Goal: Task Accomplishment & Management: Use online tool/utility

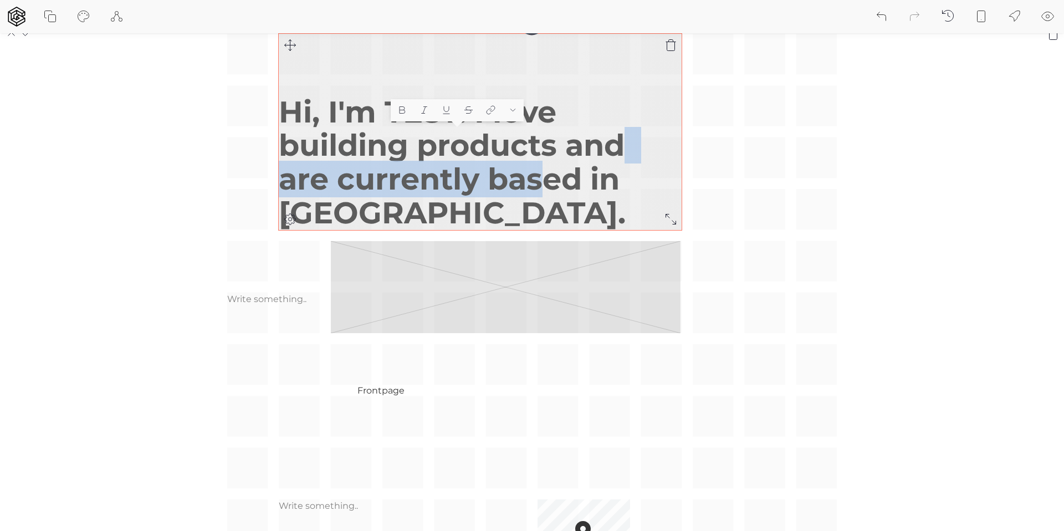
scroll to position [90, 0]
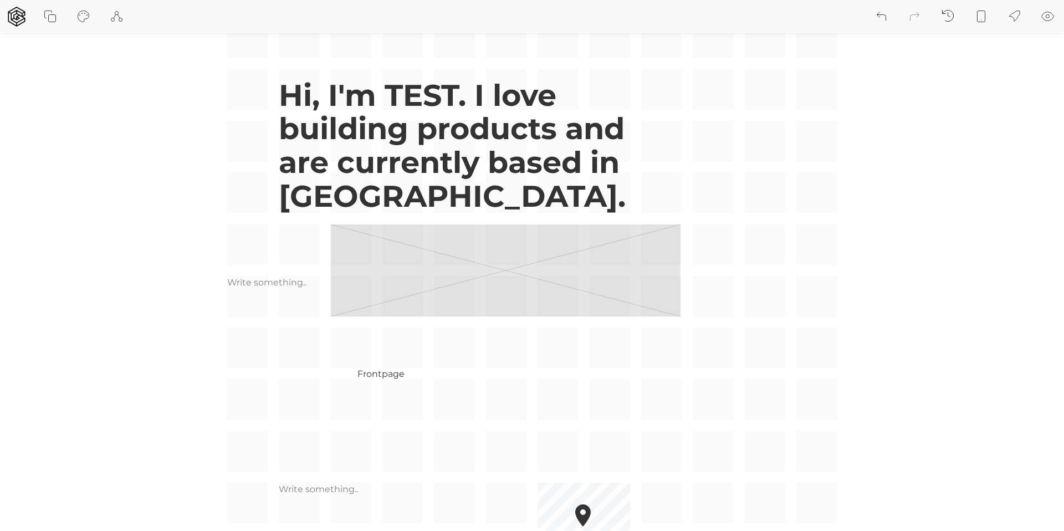
drag, startPoint x: 511, startPoint y: 267, endPoint x: 687, endPoint y: 279, distance: 176.6
click at [687, 300] on div "Hi, I'm TEST. I love building products and are currently based in [GEOGRAPHIC_D…" at bounding box center [532, 322] width 610 height 610
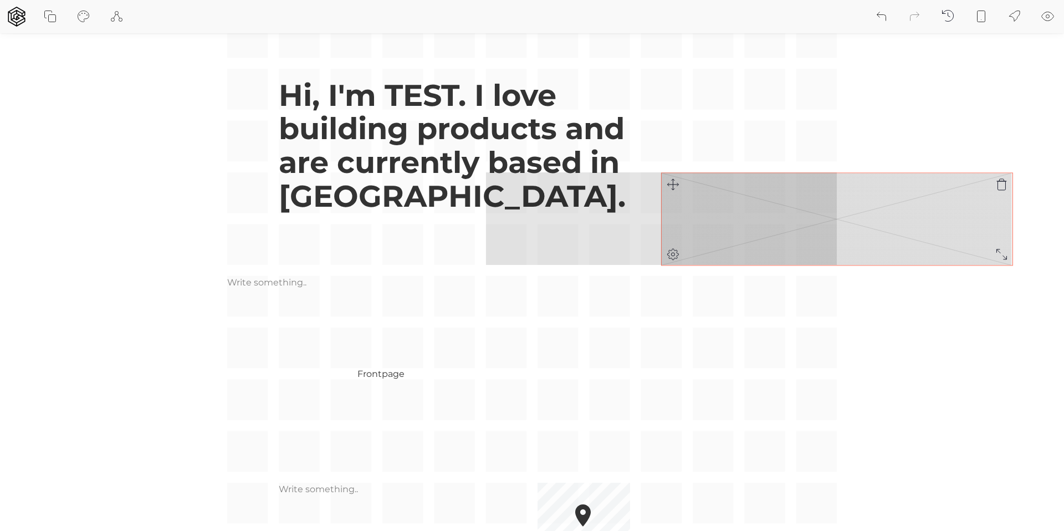
click at [674, 181] on div "Hi, I'm TEST. I love building products and are currently based in [GEOGRAPHIC_D…" at bounding box center [532, 322] width 610 height 610
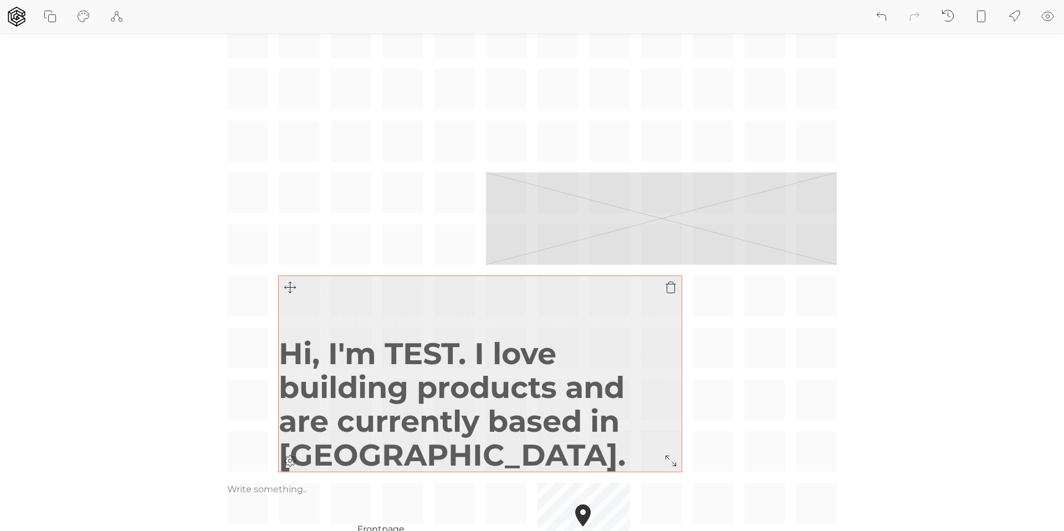
click at [377, 385] on h1 "Hi, I'm TEST. I love building products and are currently based in [GEOGRAPHIC_D…" at bounding box center [480, 404] width 403 height 135
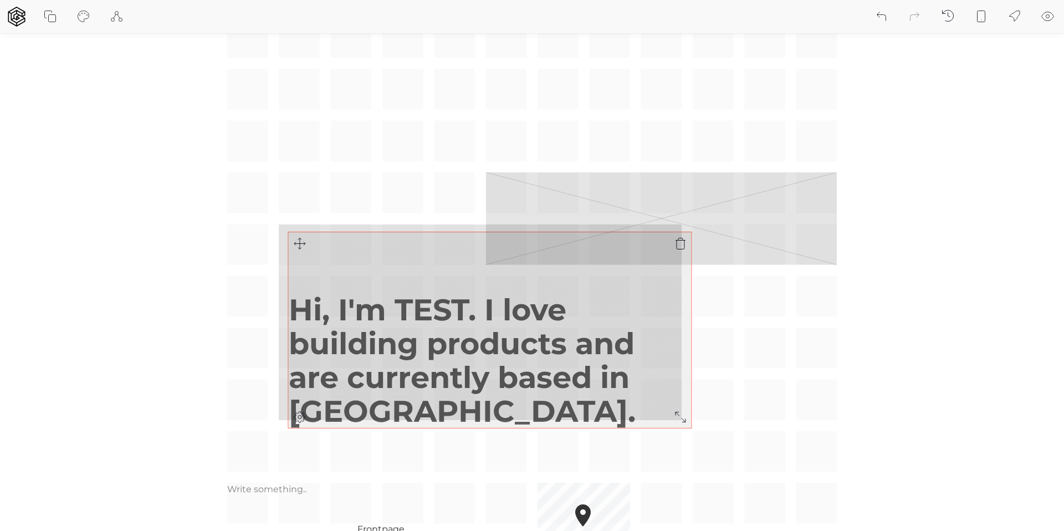
click at [287, 198] on div "Hi, I'm TEST. I love building products and are currently based in [GEOGRAPHIC_D…" at bounding box center [532, 373] width 610 height 713
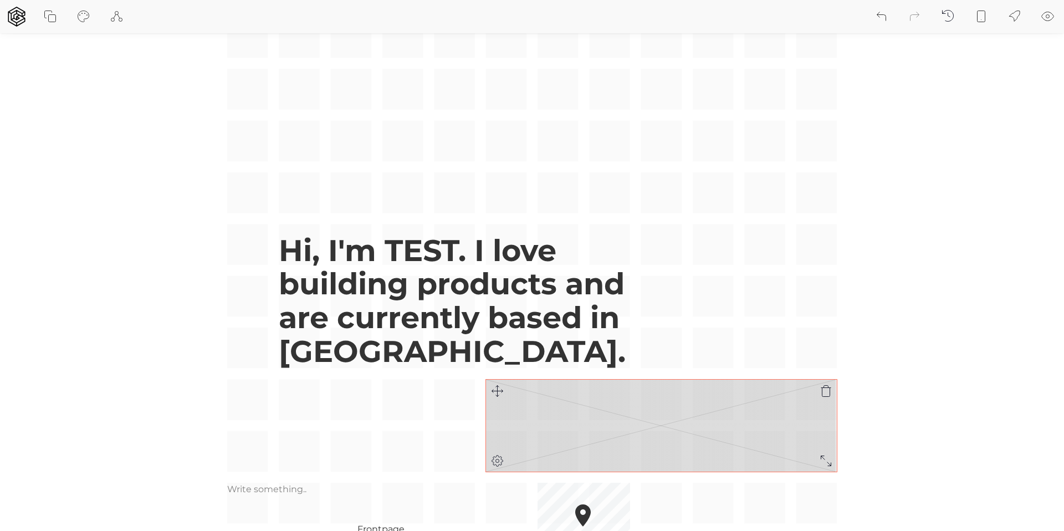
drag, startPoint x: 535, startPoint y: 412, endPoint x: 504, endPoint y: 396, distance: 35.4
click at [525, 406] on rect at bounding box center [661, 426] width 351 height 93
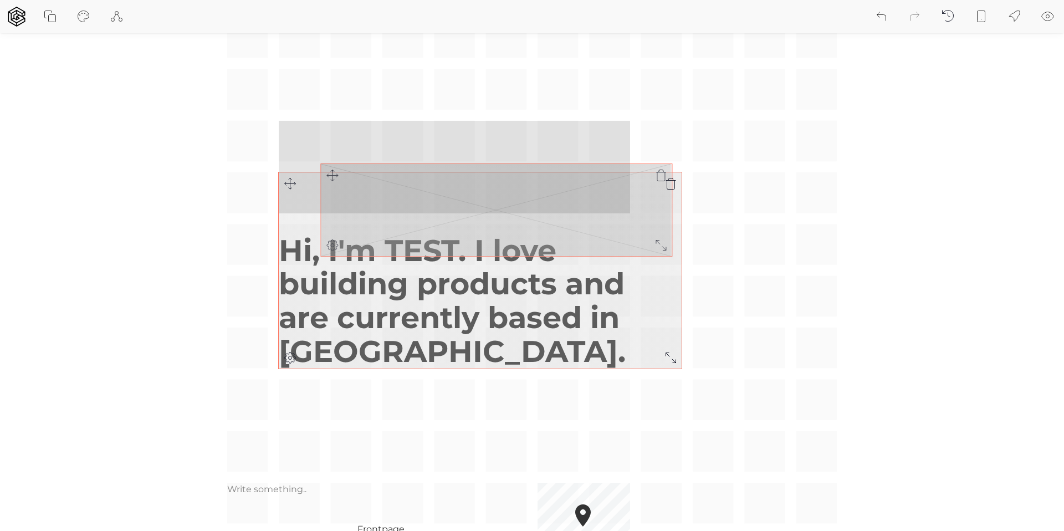
click at [321, 152] on div "Hi, I'm TEST. I love building products and are currently based in [GEOGRAPHIC_D…" at bounding box center [532, 373] width 610 height 713
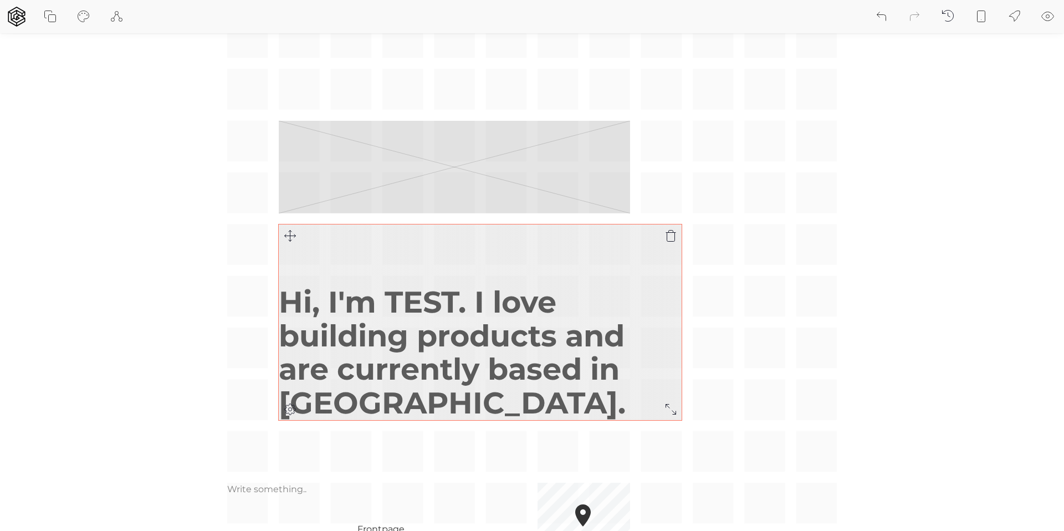
scroll to position [0, 0]
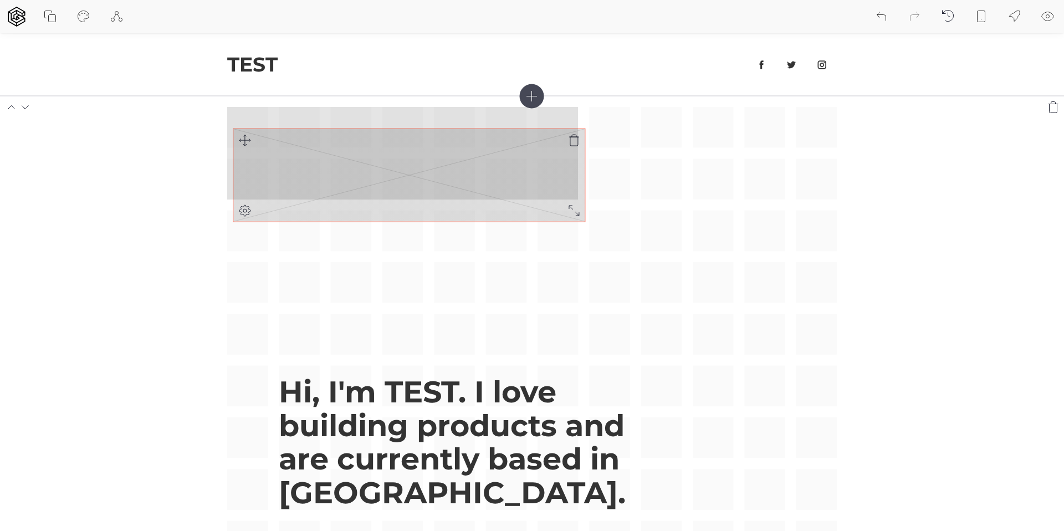
click at [241, 141] on div "Hi, I'm TEST. I love building products and are currently based in [GEOGRAPHIC_D…" at bounding box center [532, 463] width 610 height 713
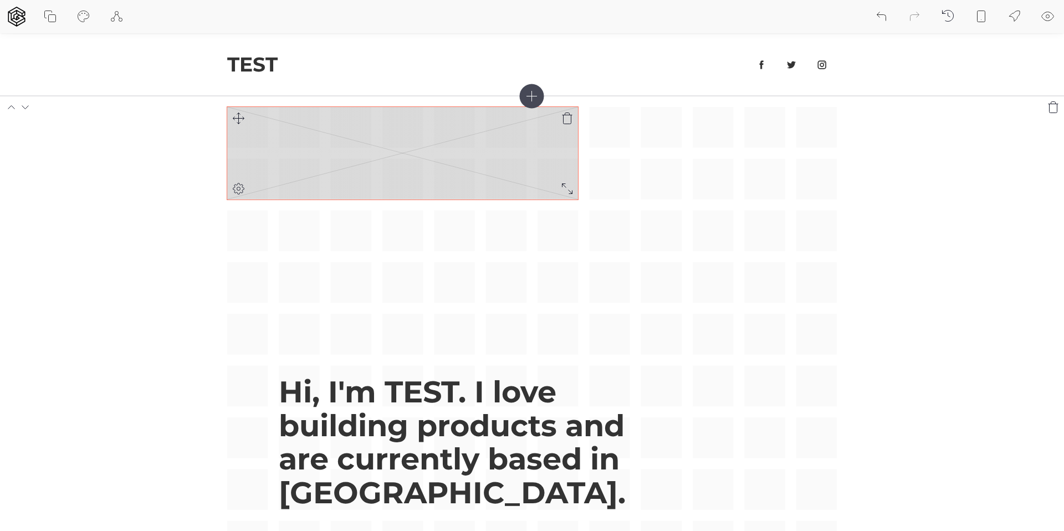
click at [350, 172] on rect at bounding box center [402, 153] width 351 height 93
click at [313, 135] on rect at bounding box center [402, 153] width 351 height 93
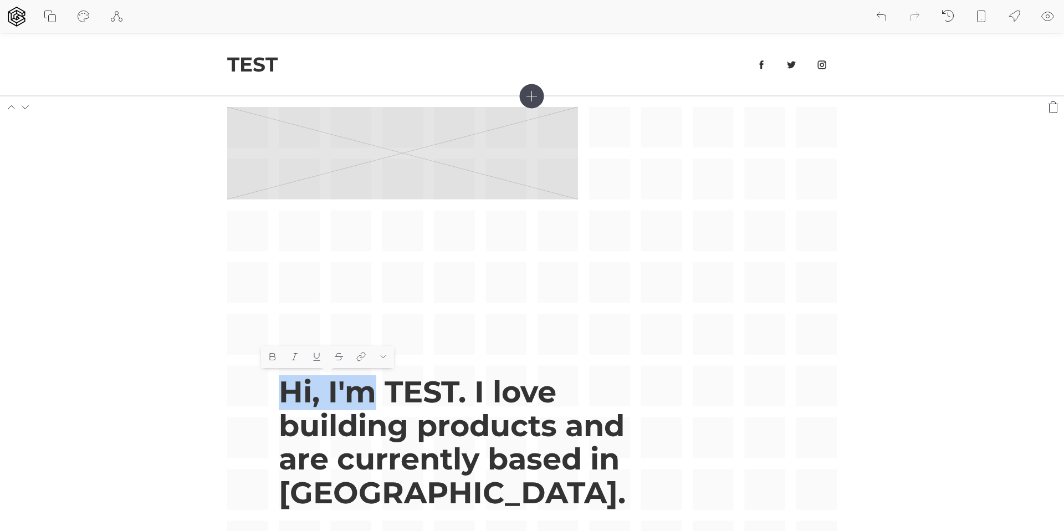
drag, startPoint x: 361, startPoint y: 391, endPoint x: 301, endPoint y: 268, distance: 136.6
click at [307, 232] on div "Hi, I'm TEST. I love building products and are currently based in [GEOGRAPHIC_D…" at bounding box center [532, 463] width 610 height 713
click at [303, 355] on button at bounding box center [294, 357] width 22 height 22
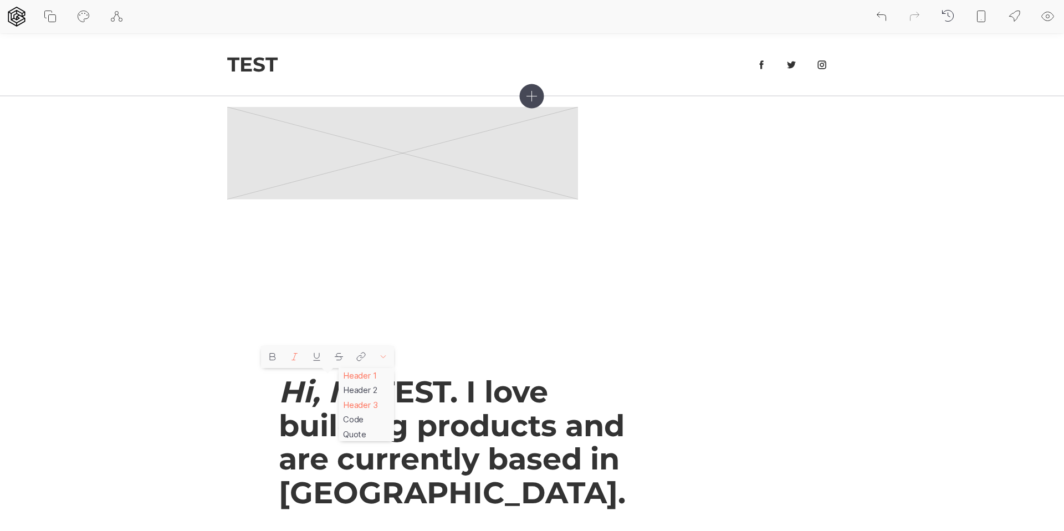
click at [380, 408] on div "Header 3" at bounding box center [366, 404] width 55 height 15
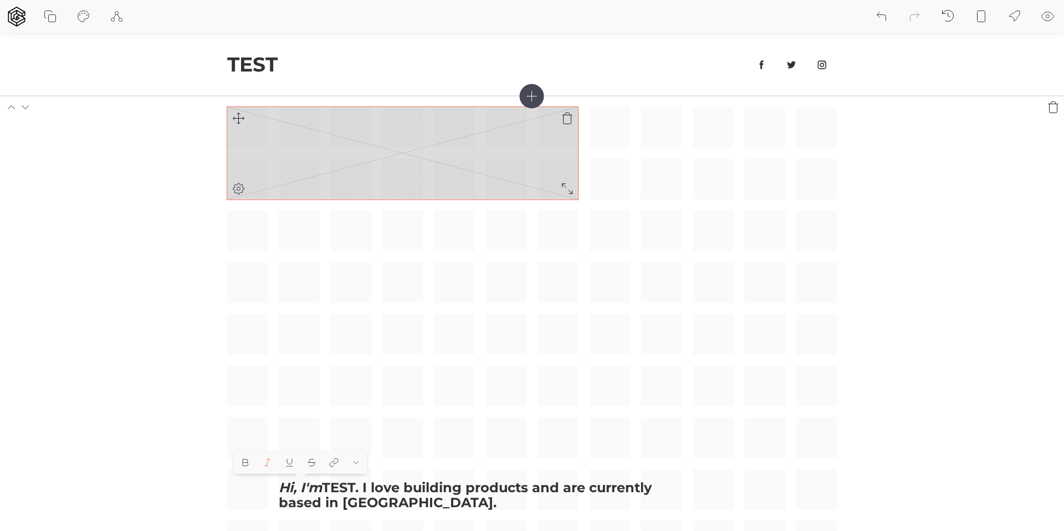
drag, startPoint x: 282, startPoint y: 217, endPoint x: 262, endPoint y: 144, distance: 75.8
click at [281, 216] on div "Hi, I'm TEST. I love building products and are currently based in Los Angeles. …" at bounding box center [532, 463] width 610 height 713
click at [261, 143] on rect at bounding box center [402, 153] width 351 height 93
click at [237, 115] on icon at bounding box center [238, 118] width 13 height 13
click at [239, 194] on icon at bounding box center [238, 188] width 11 height 11
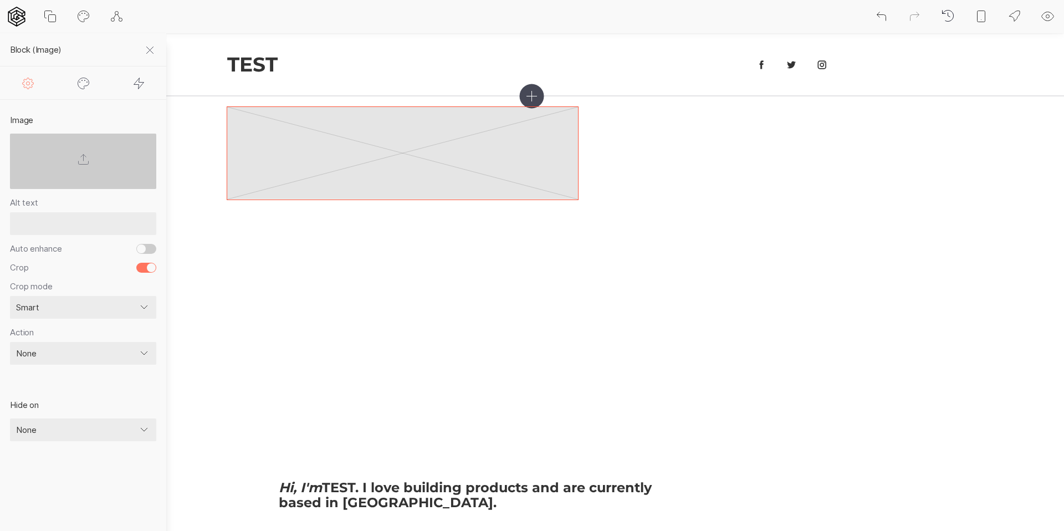
click at [88, 81] on icon at bounding box center [83, 82] width 13 height 13
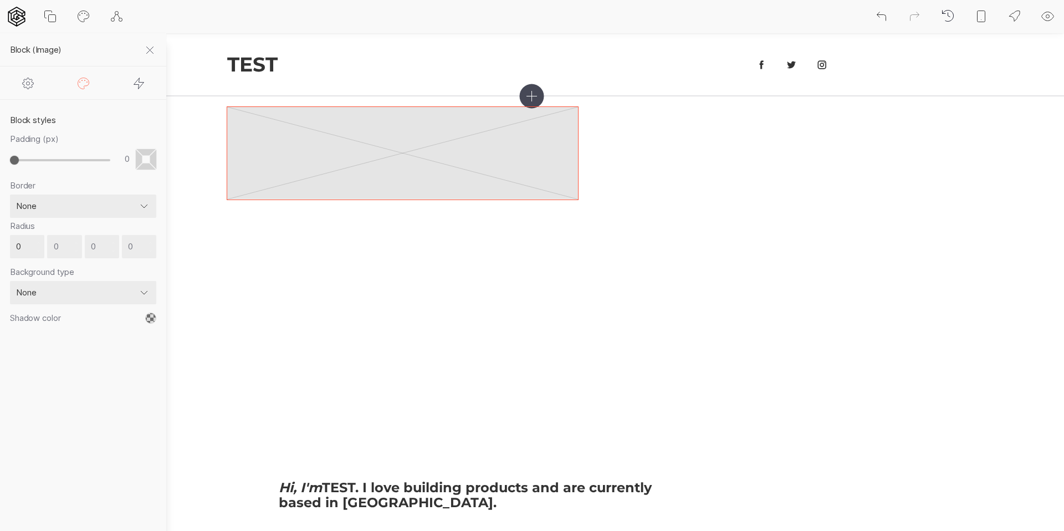
click at [26, 81] on icon at bounding box center [28, 82] width 13 height 13
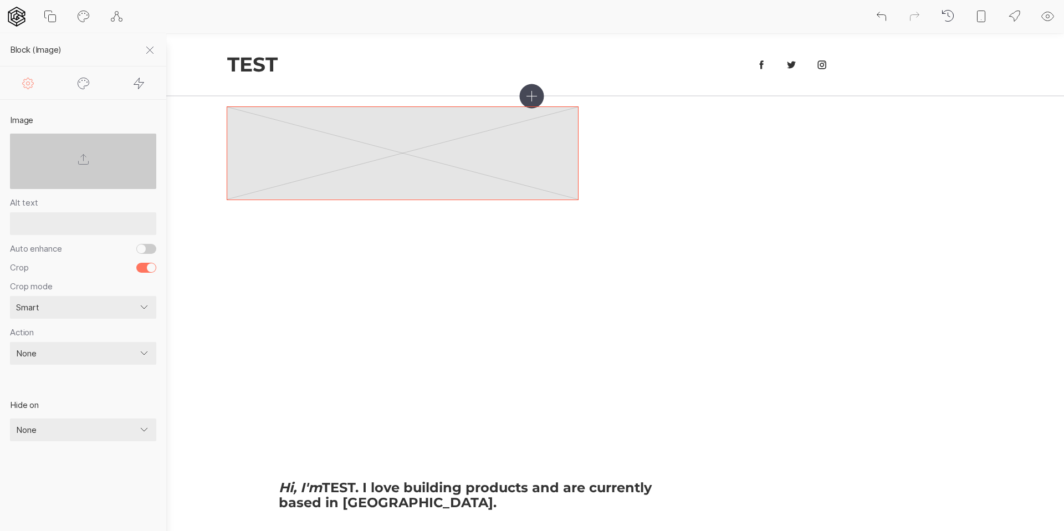
click at [88, 80] on icon at bounding box center [83, 82] width 13 height 13
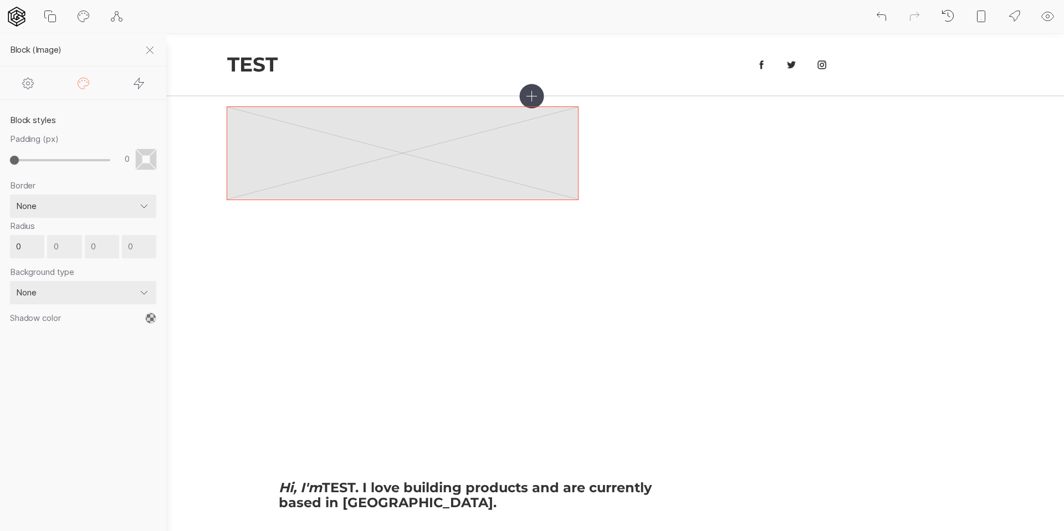
click at [140, 81] on icon at bounding box center [138, 82] width 13 height 13
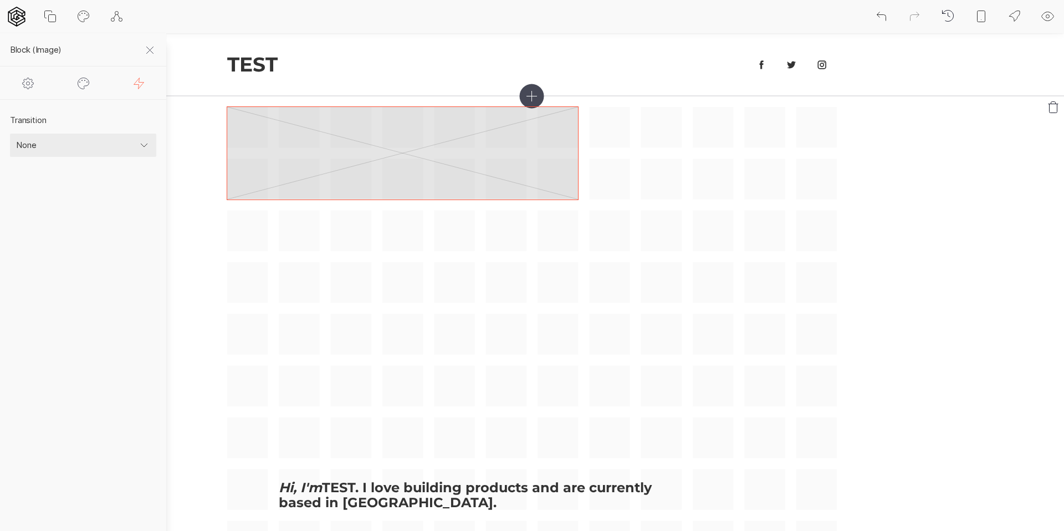
click at [351, 241] on div "Hi, I'm TEST. I love building products and are currently based in Los Angeles. …" at bounding box center [532, 463] width 610 height 713
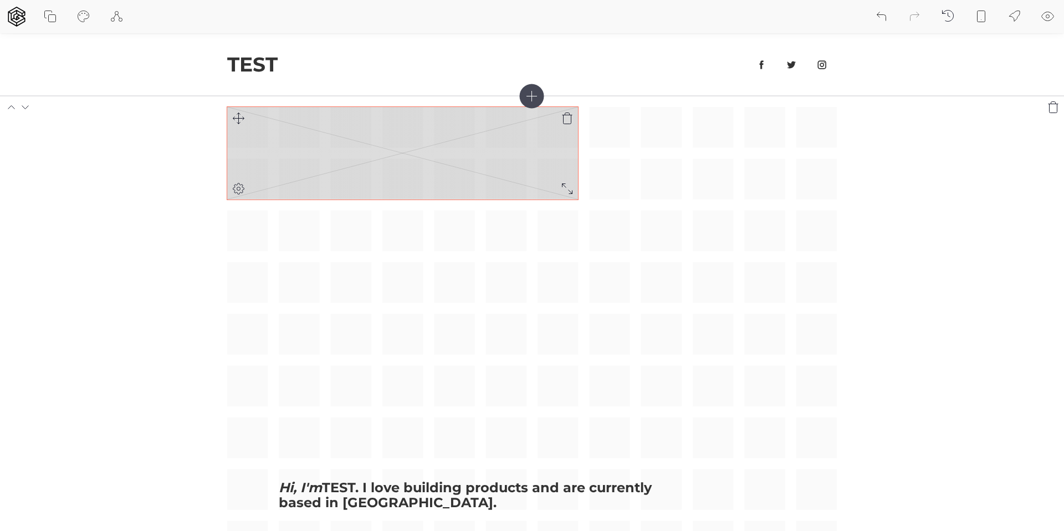
click at [371, 152] on rect at bounding box center [402, 153] width 351 height 93
click at [238, 120] on icon at bounding box center [238, 118] width 11 height 11
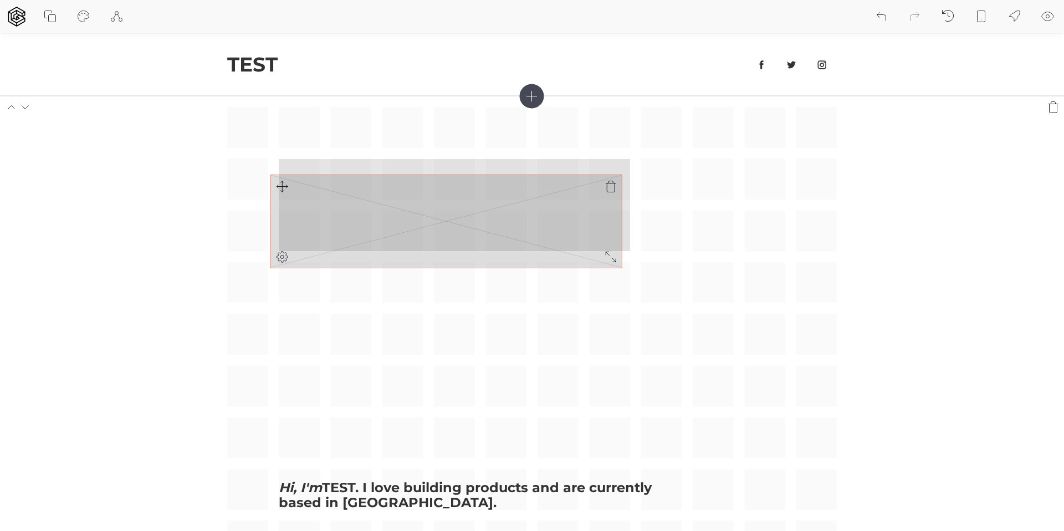
click at [282, 188] on div "Hi, I'm TEST. I love building products and are currently based in Los Angeles. …" at bounding box center [532, 463] width 610 height 713
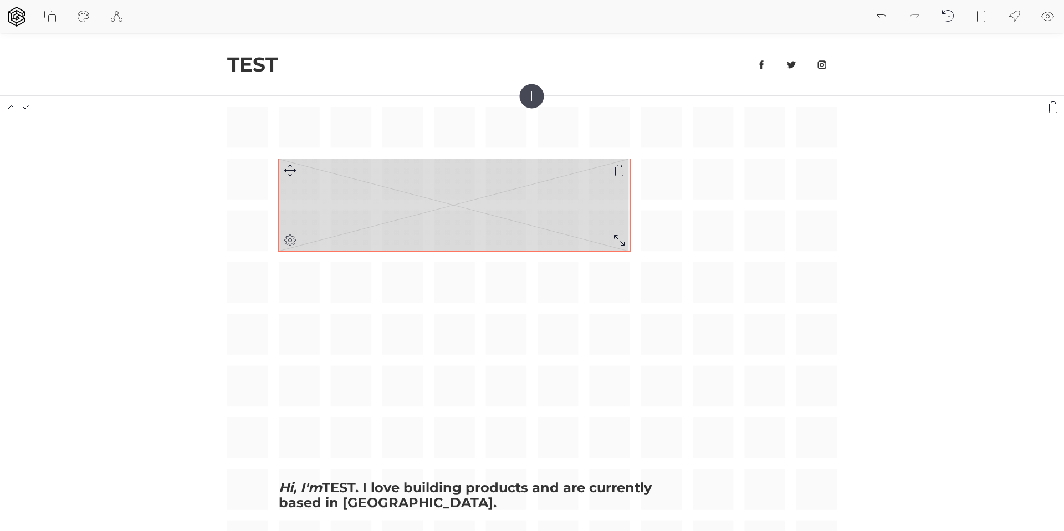
click at [288, 243] on icon at bounding box center [290, 240] width 13 height 13
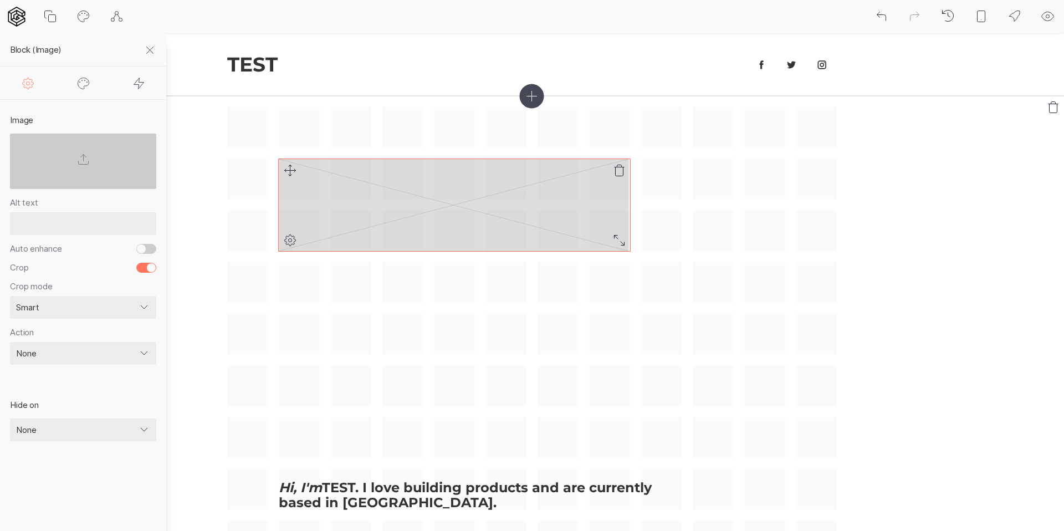
click at [288, 243] on icon at bounding box center [290, 240] width 13 height 13
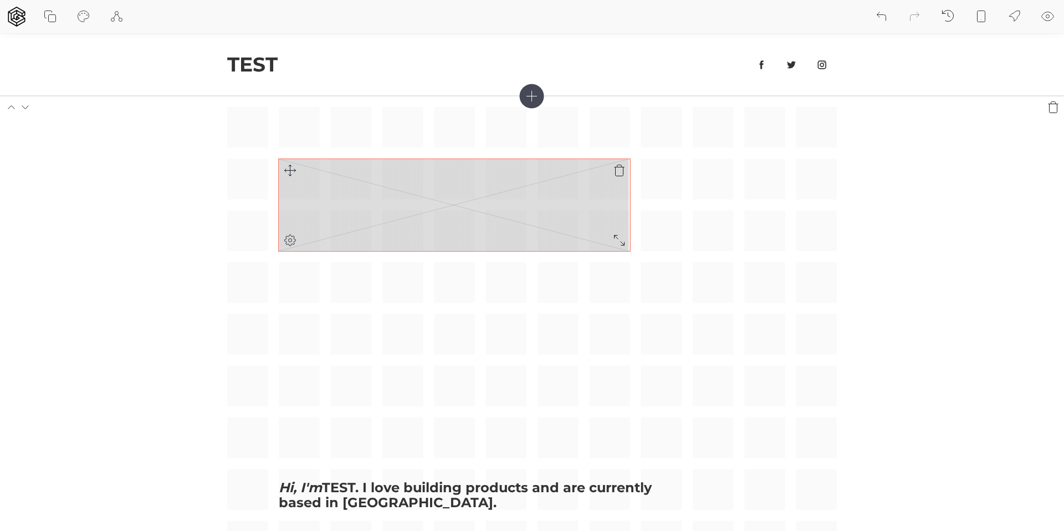
drag, startPoint x: 325, startPoint y: 194, endPoint x: 351, endPoint y: 181, distance: 28.8
click at [325, 194] on rect at bounding box center [454, 205] width 351 height 93
click at [382, 177] on rect at bounding box center [454, 205] width 351 height 93
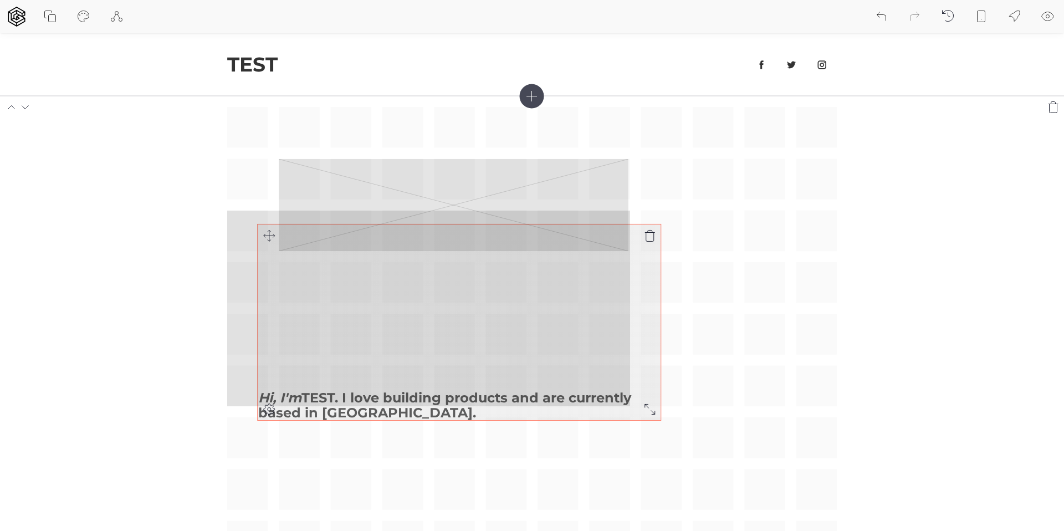
click at [263, 229] on icon at bounding box center [269, 235] width 13 height 13
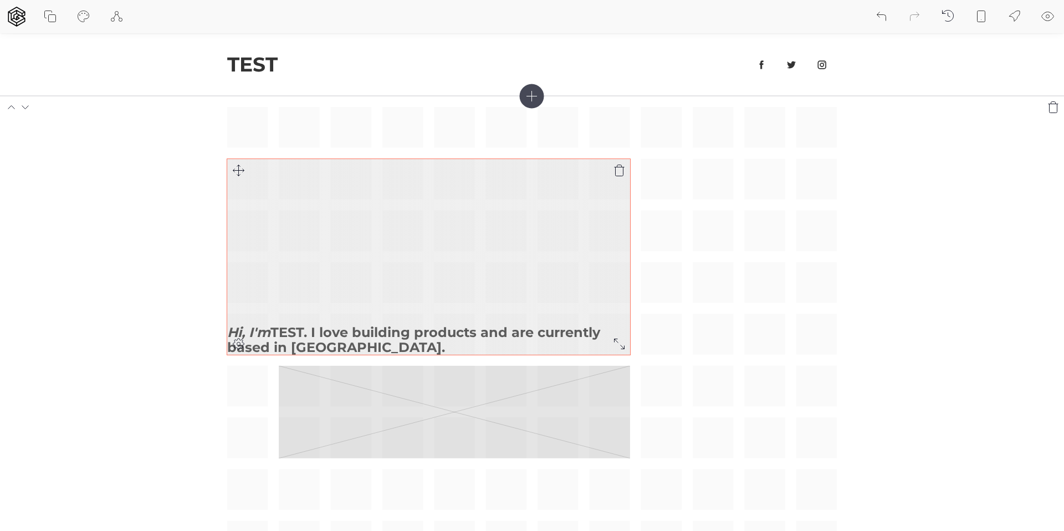
drag, startPoint x: 297, startPoint y: 289, endPoint x: 295, endPoint y: 307, distance: 17.8
click at [297, 289] on div "Hi, I'm TEST. I love building products and are currently based in Los Angeles." at bounding box center [428, 257] width 403 height 196
click at [315, 326] on h3 "Hi, I'm TEST. I love building products and are currently based in Los Angeles." at bounding box center [428, 340] width 403 height 30
drag, startPoint x: 390, startPoint y: 340, endPoint x: 251, endPoint y: 223, distance: 181.4
click at [251, 223] on div "Hi, I'm TEST. I love building products and are currently based in Los Angeles." at bounding box center [428, 257] width 403 height 196
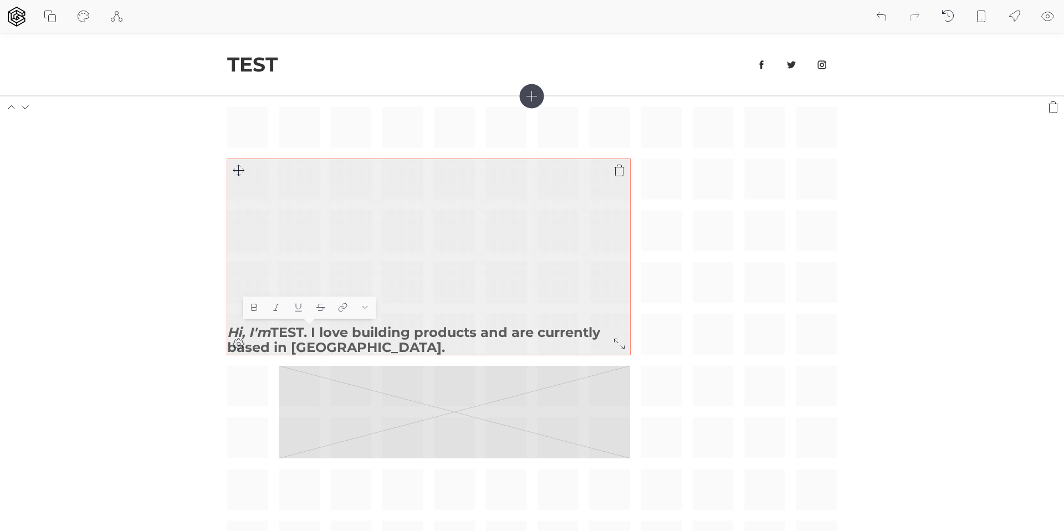
drag, startPoint x: 283, startPoint y: 226, endPoint x: 548, endPoint y: 303, distance: 276.3
click at [283, 226] on div "Hi, I'm TEST. I love building products and are currently based in Los Angeles." at bounding box center [428, 257] width 403 height 196
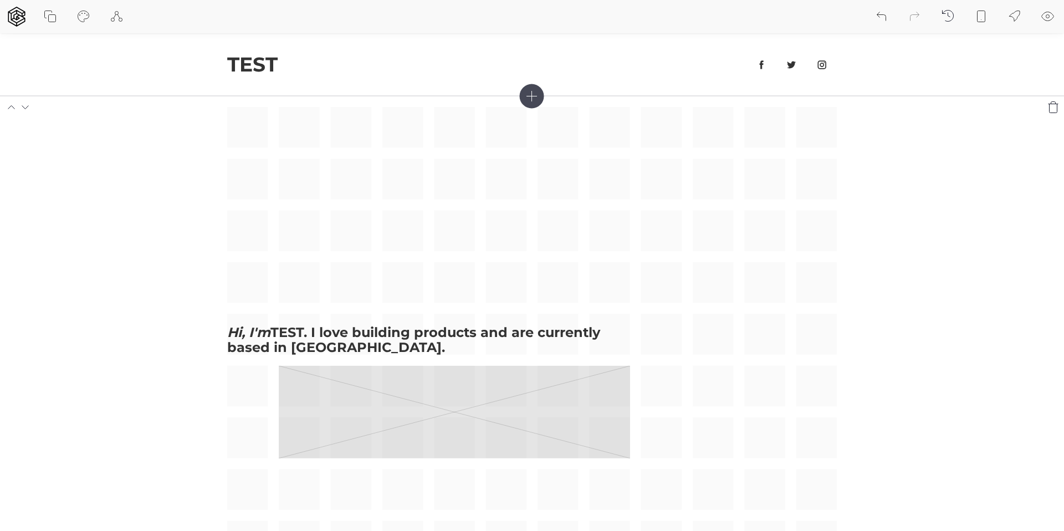
click at [641, 430] on div "Hi, I'm TEST. I love building products and are currently based in Los Angeles. …" at bounding box center [532, 463] width 610 height 713
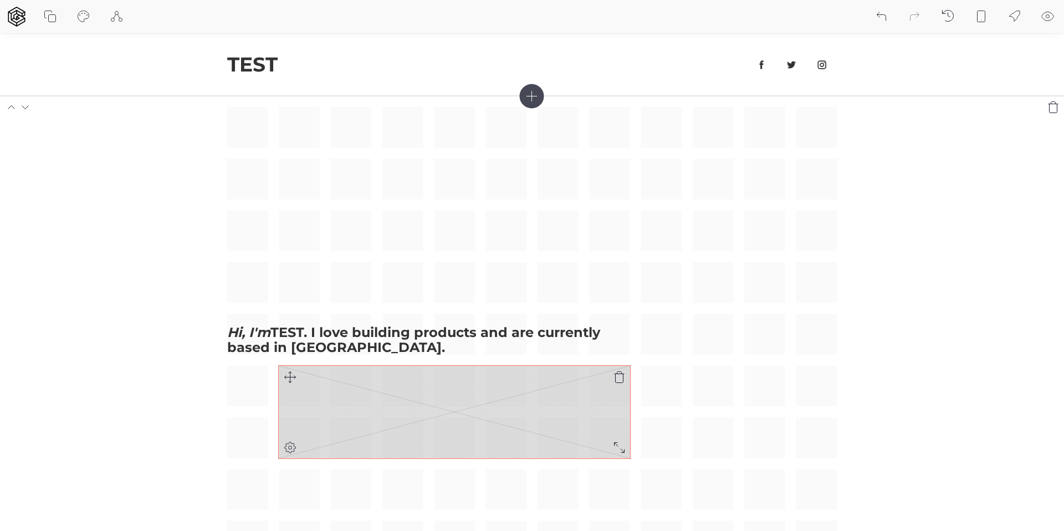
click at [576, 433] on rect at bounding box center [454, 412] width 351 height 93
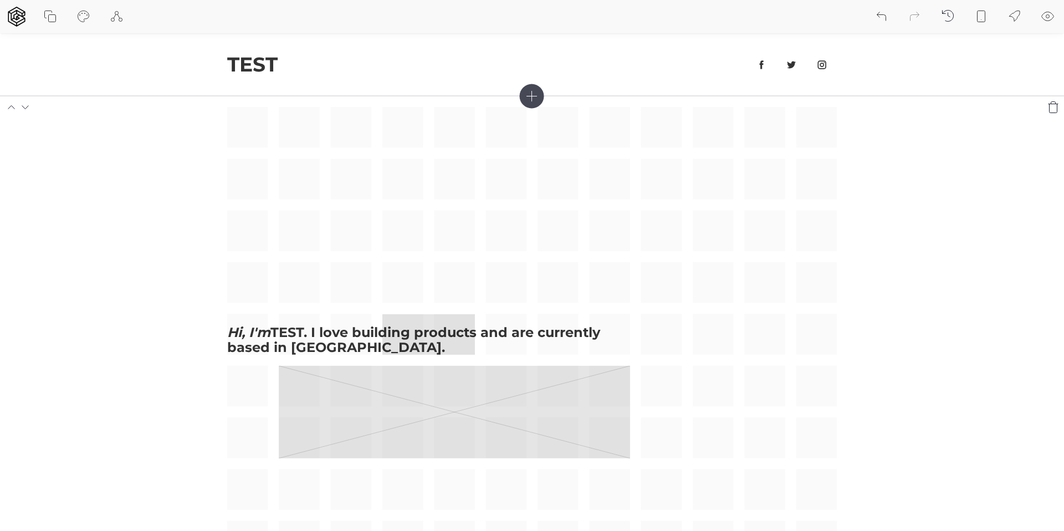
drag, startPoint x: 435, startPoint y: 359, endPoint x: 424, endPoint y: 356, distance: 11.0
click at [424, 356] on div "Hi, I'm TEST. I love building products and are currently based in Los Angeles. …" at bounding box center [532, 463] width 610 height 713
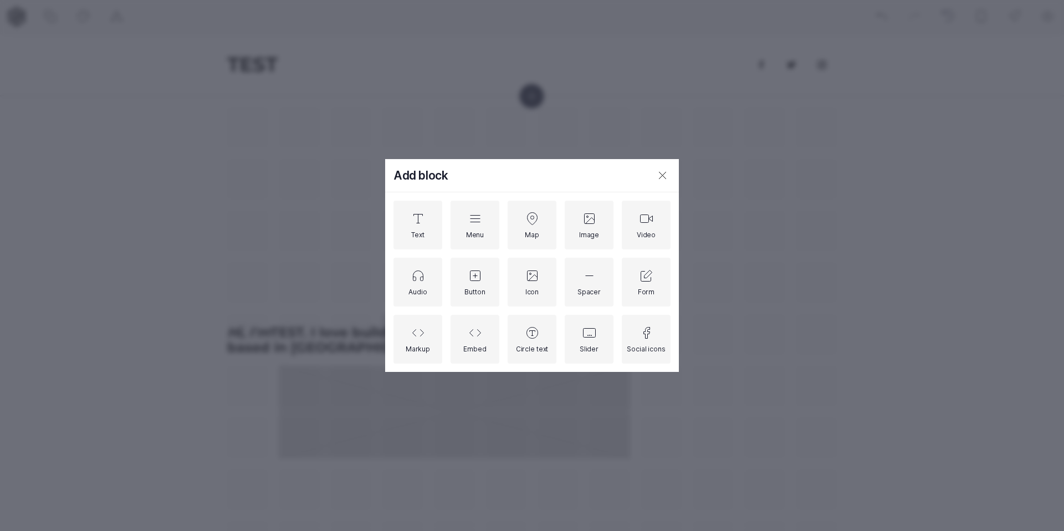
click at [764, 236] on div "Add block Text Menu Map Image Video Audio Button Icon Spacer Form Markup Embed …" at bounding box center [532, 265] width 1064 height 531
click at [529, 315] on div "Circle text" at bounding box center [532, 339] width 49 height 49
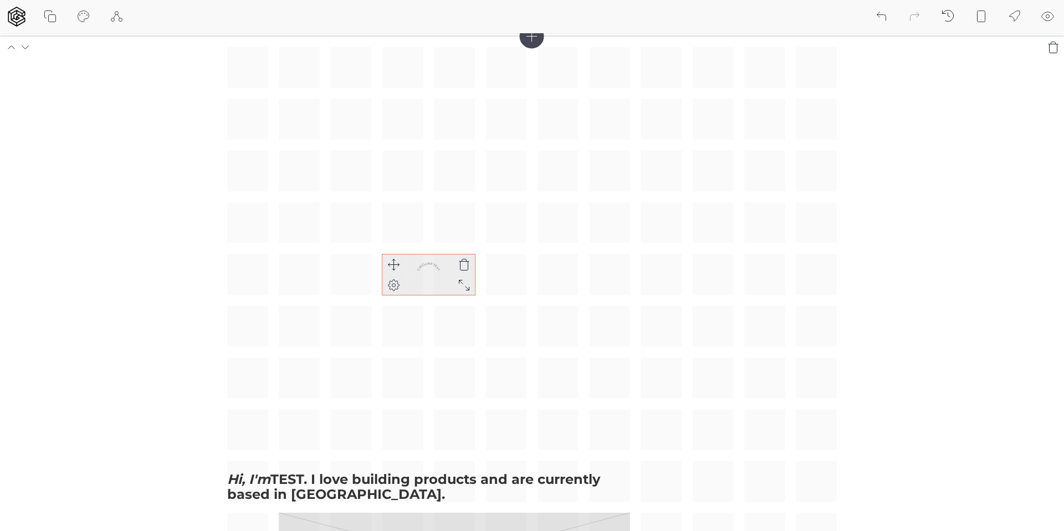
scroll to position [75, 0]
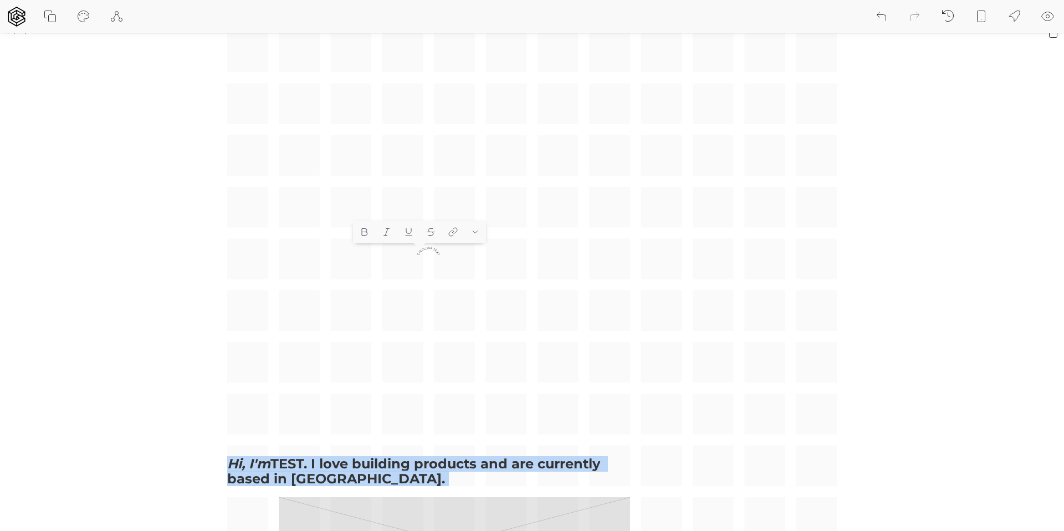
drag, startPoint x: 431, startPoint y: 249, endPoint x: 298, endPoint y: 208, distance: 139.2
click at [297, 208] on div "Hi, I'm TEST. I love building products and are currently based in Los Angeles. …" at bounding box center [532, 440] width 610 height 816
click at [411, 166] on div "Hi, I'm TEST. I love building products and are currently based in Los Angeles. …" at bounding box center [532, 440] width 610 height 816
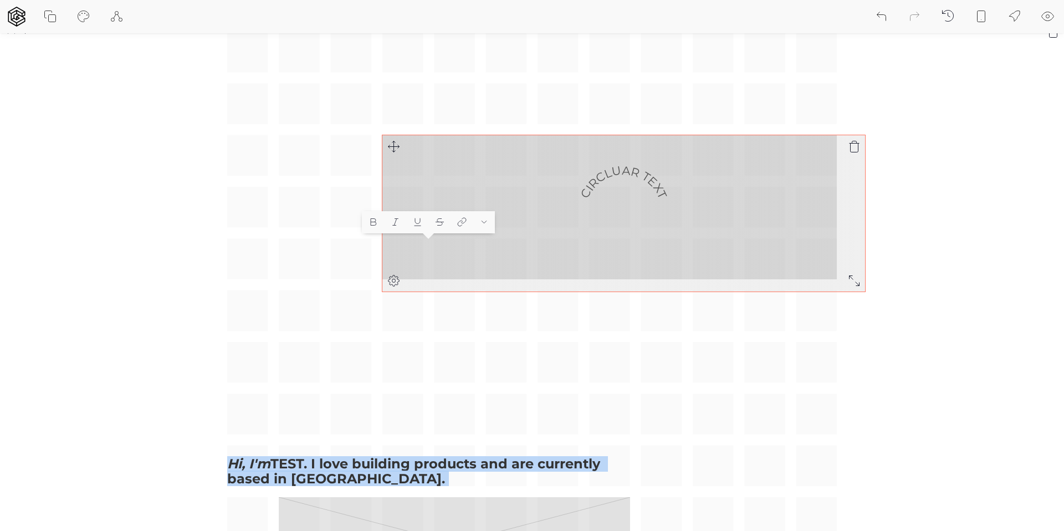
click at [853, 280] on icon at bounding box center [854, 280] width 13 height 13
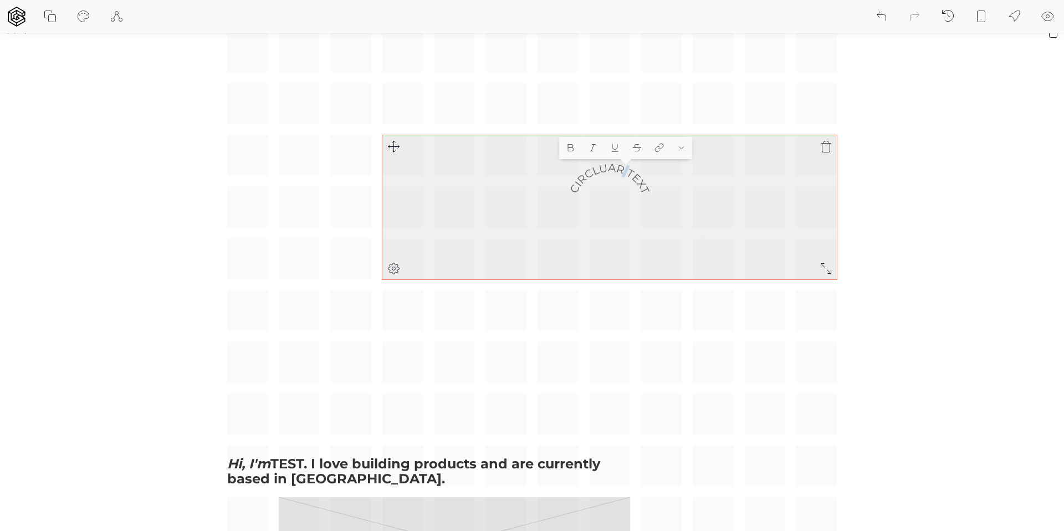
drag, startPoint x: 623, startPoint y: 177, endPoint x: 593, endPoint y: 154, distance: 37.9
click at [588, 151] on icon "CIRCLUAR TEXT" at bounding box center [609, 207] width 423 height 423
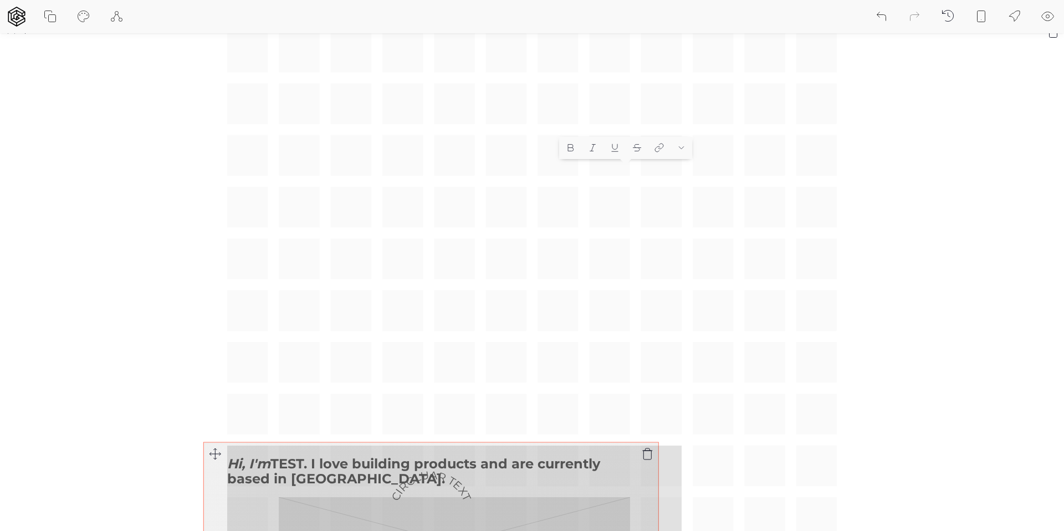
click at [215, 453] on icon at bounding box center [214, 453] width 13 height 13
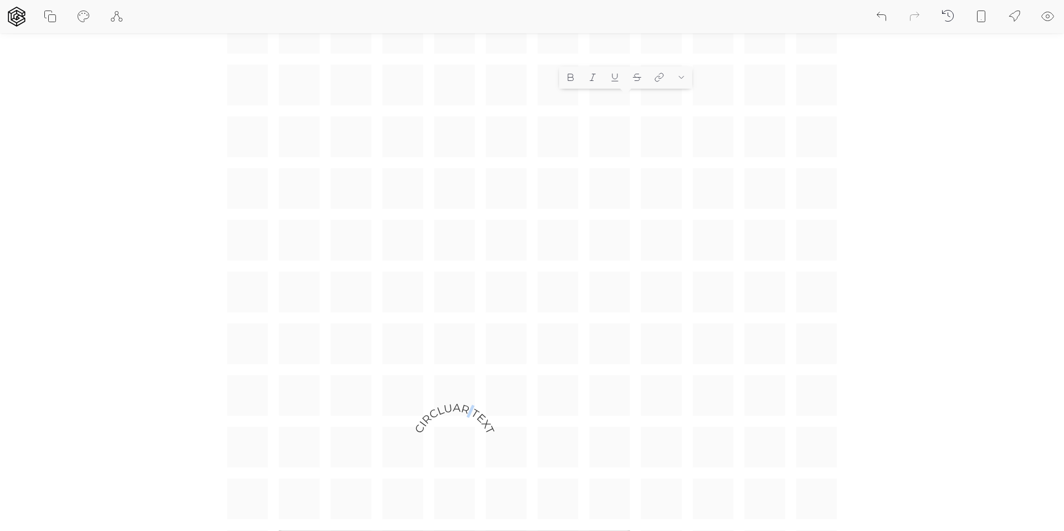
scroll to position [223, 0]
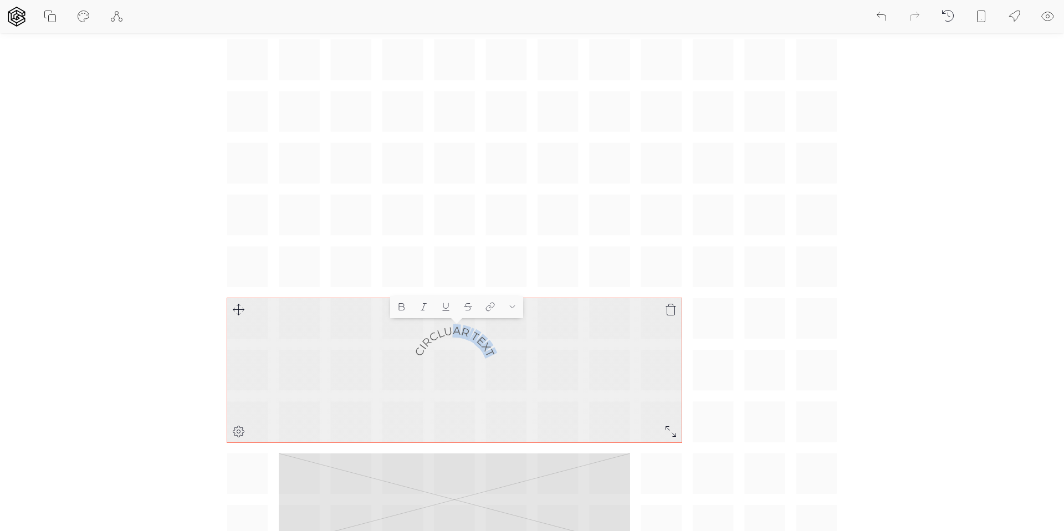
drag, startPoint x: 424, startPoint y: 314, endPoint x: 296, endPoint y: 318, distance: 128.1
click at [429, 286] on div "Hi, I'm TEST. I love building products and are currently based in Los Angeles. …" at bounding box center [532, 499] width 610 height 1231
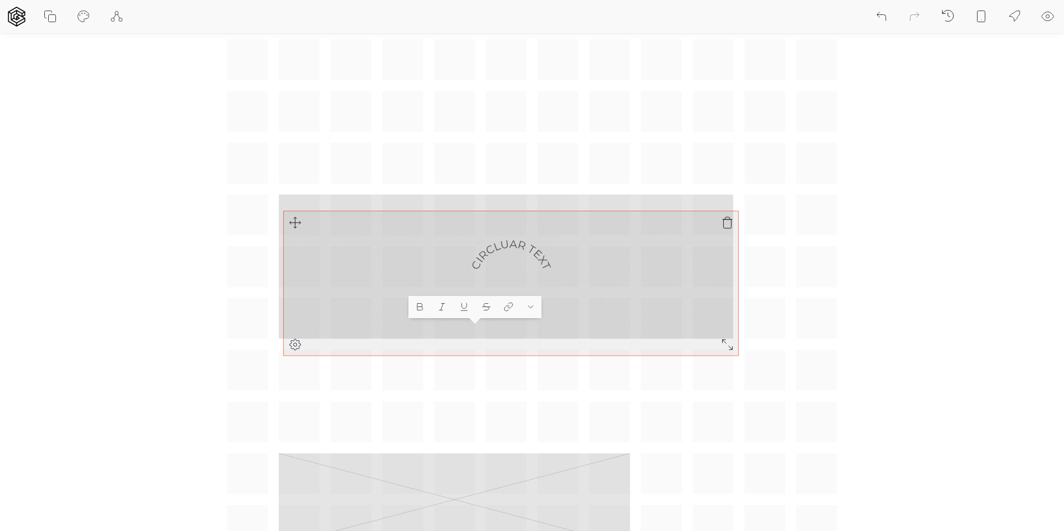
click at [366, 116] on div "Hi, I'm TEST. I love building products and are currently based in Los Angeles. …" at bounding box center [532, 499] width 610 height 1231
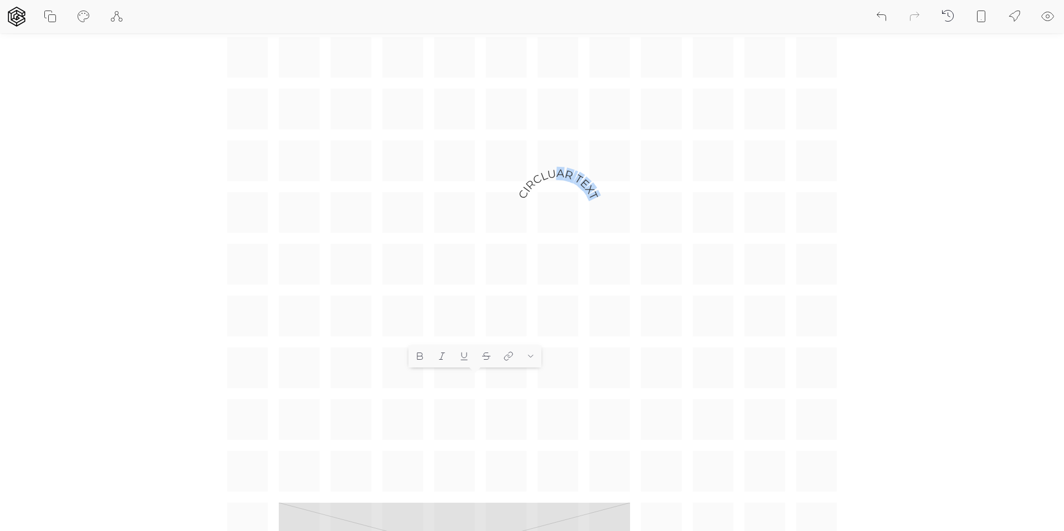
scroll to position [0, 0]
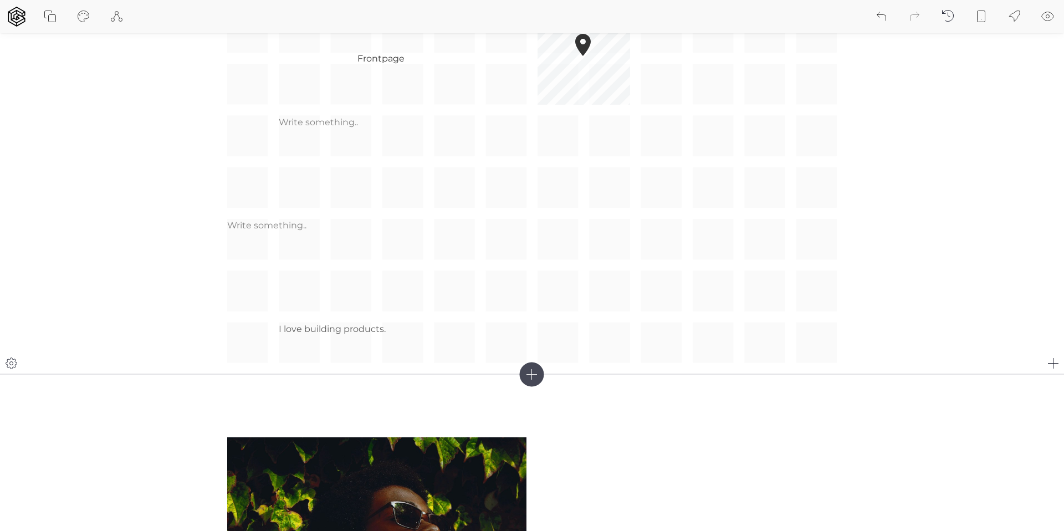
scroll to position [1019, 0]
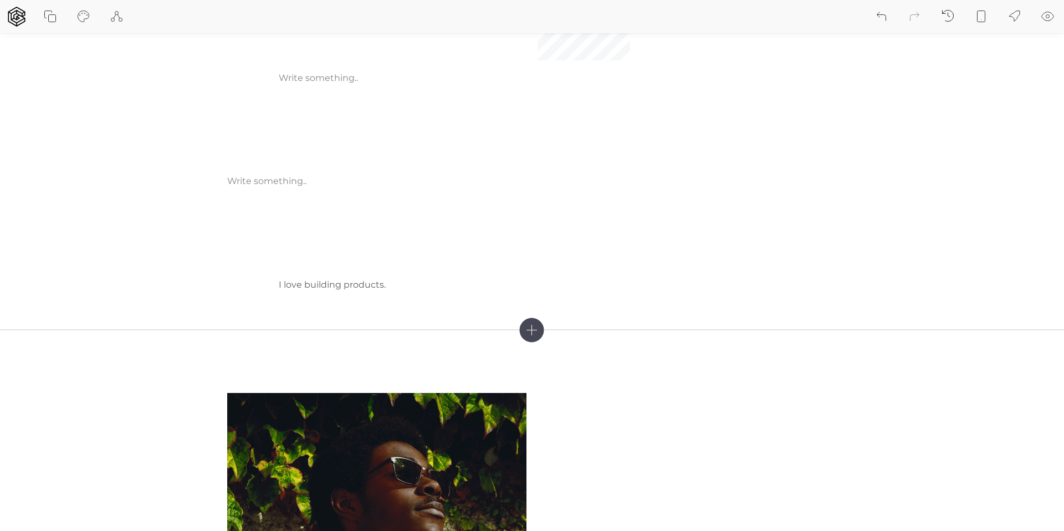
click at [537, 328] on icon at bounding box center [532, 330] width 24 height 24
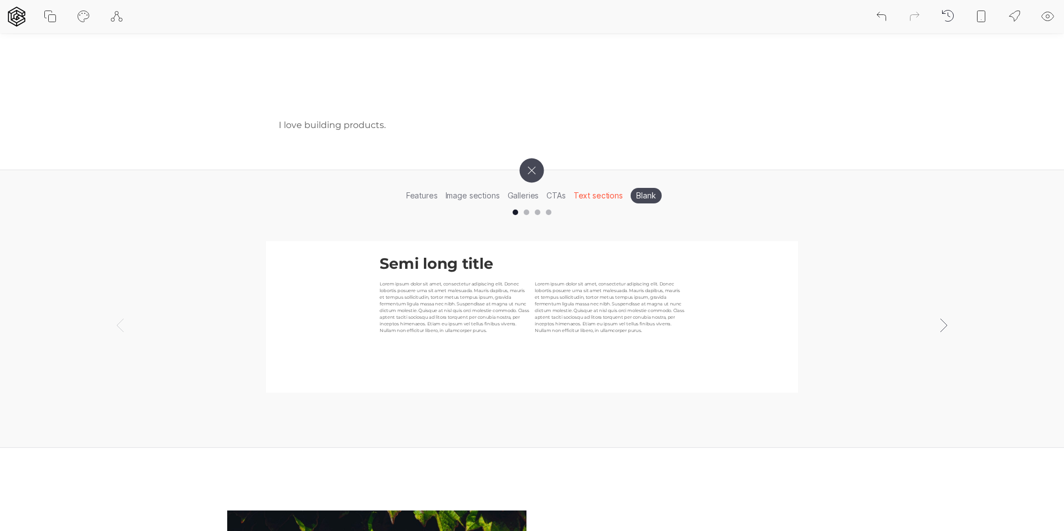
scroll to position [1190, 0]
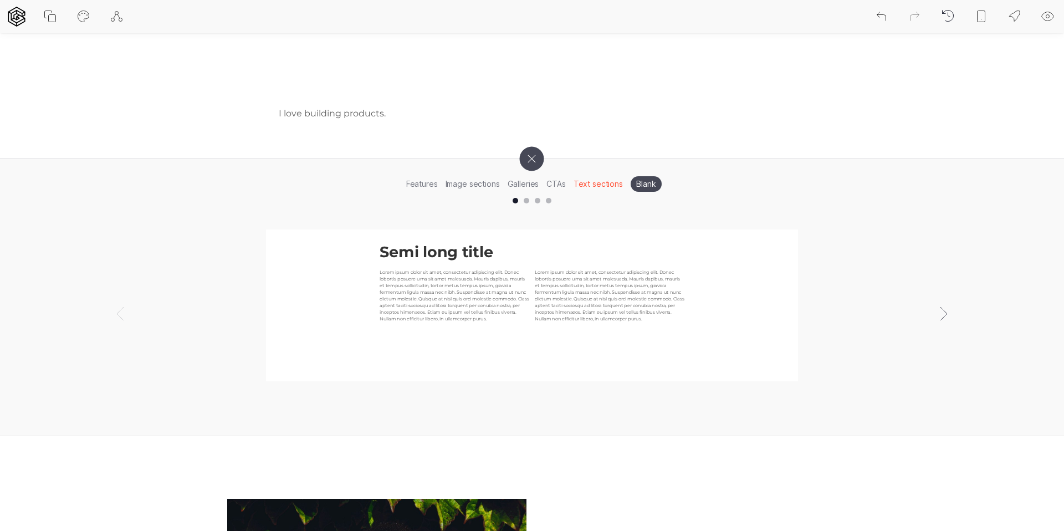
click at [478, 280] on p "Lorem ipsum dolor sit amet, consectetur adipiscing elit. Donec lobortis posuere…" at bounding box center [455, 295] width 150 height 53
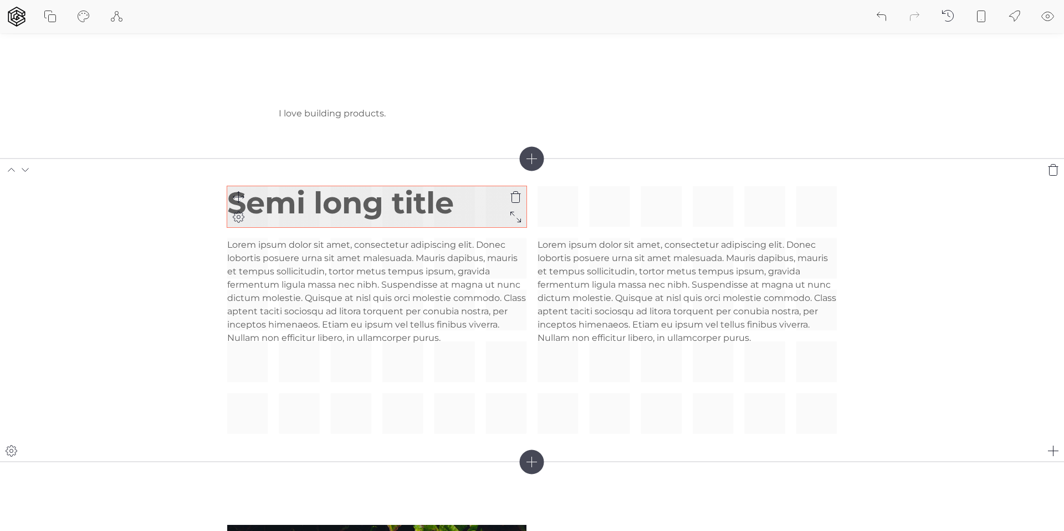
click at [353, 207] on h1 "Semi long title" at bounding box center [376, 203] width 299 height 34
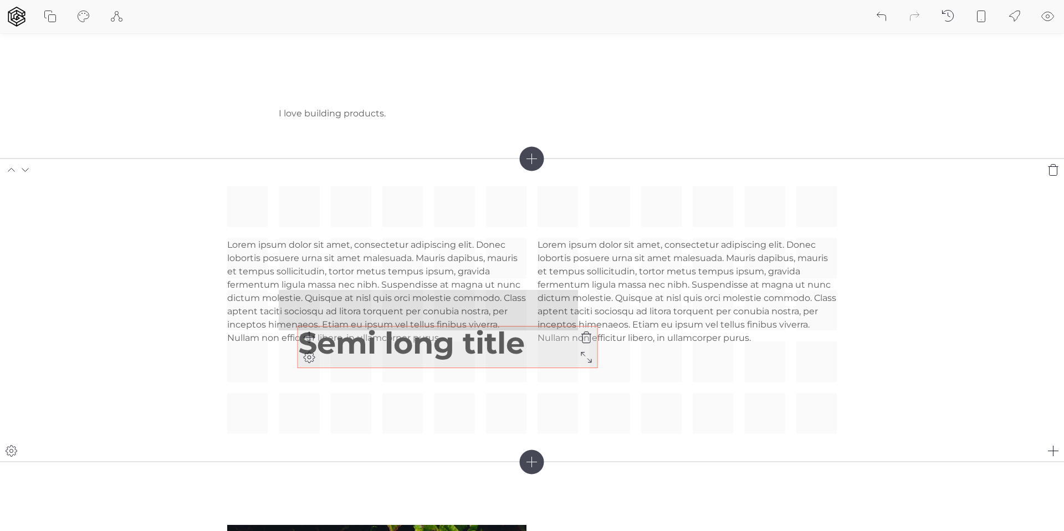
click at [307, 335] on icon at bounding box center [309, 336] width 13 height 13
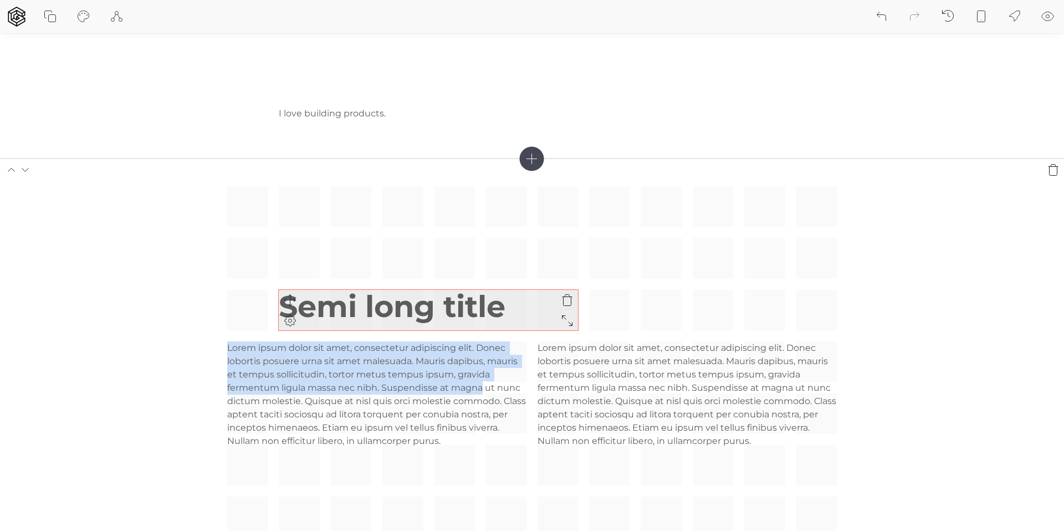
drag, startPoint x: 483, startPoint y: 390, endPoint x: 430, endPoint y: 302, distance: 102.8
click at [437, 296] on div "Lorem ipsum dolor sit amet, consectetur adipiscing elit. Donec lobortis posuere…" at bounding box center [532, 361] width 610 height 351
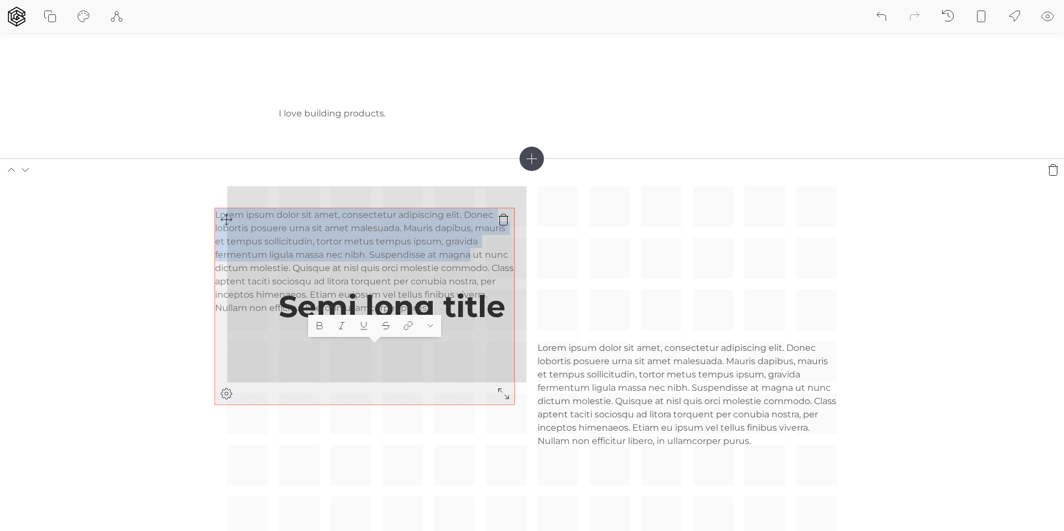
click at [232, 223] on div "Lorem ipsum dolor sit amet, consectetur adipiscing elit. Donec lobortis posuere…" at bounding box center [532, 361] width 610 height 351
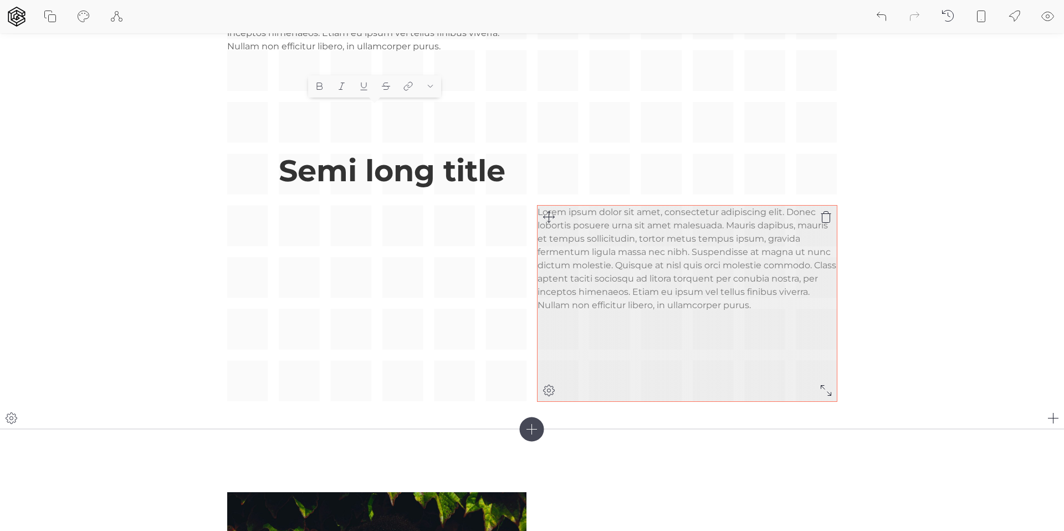
scroll to position [1431, 0]
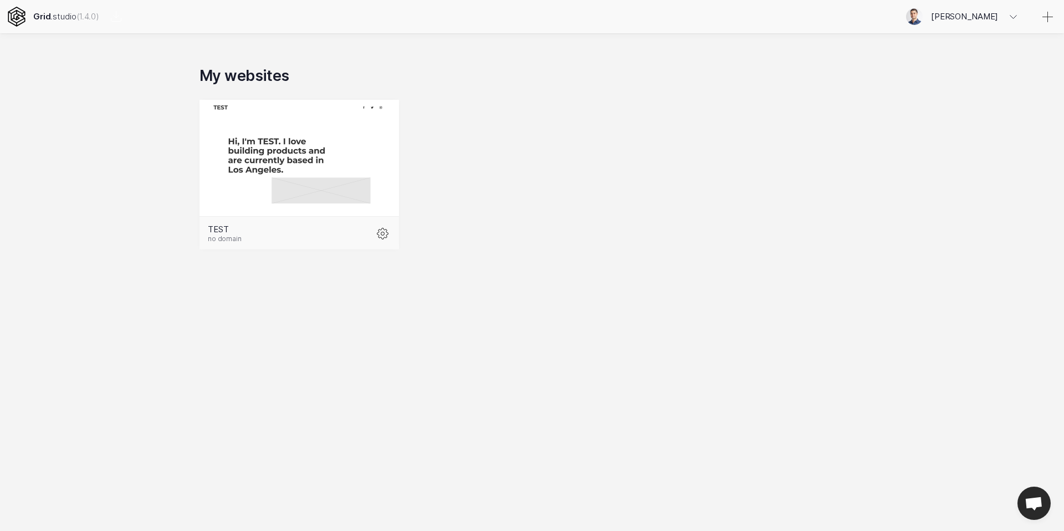
click at [12, 22] on icon at bounding box center [17, 17] width 20 height 20
